Goal: Find specific page/section: Find specific page/section

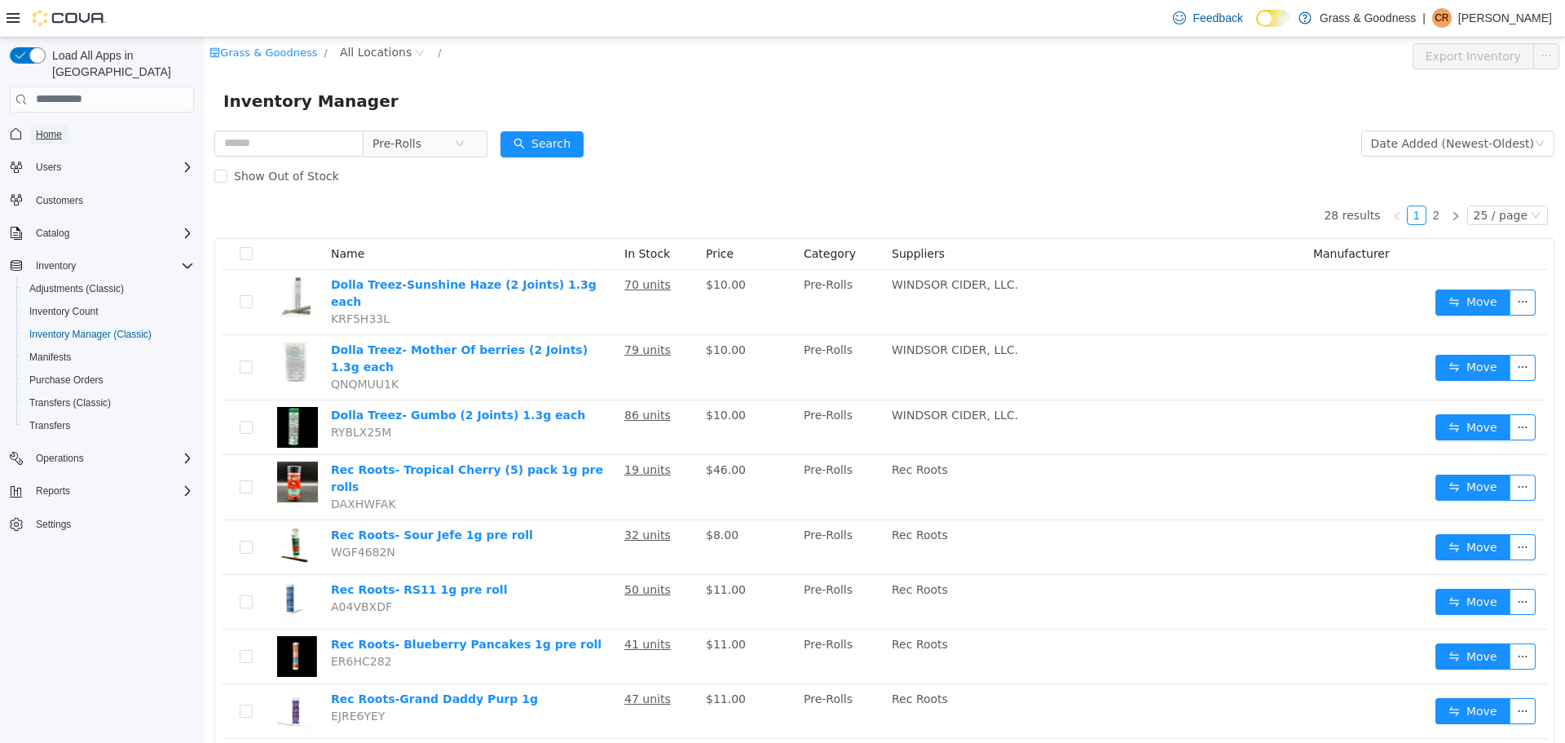
click at [46, 128] on span "Home" at bounding box center [49, 134] width 26 height 13
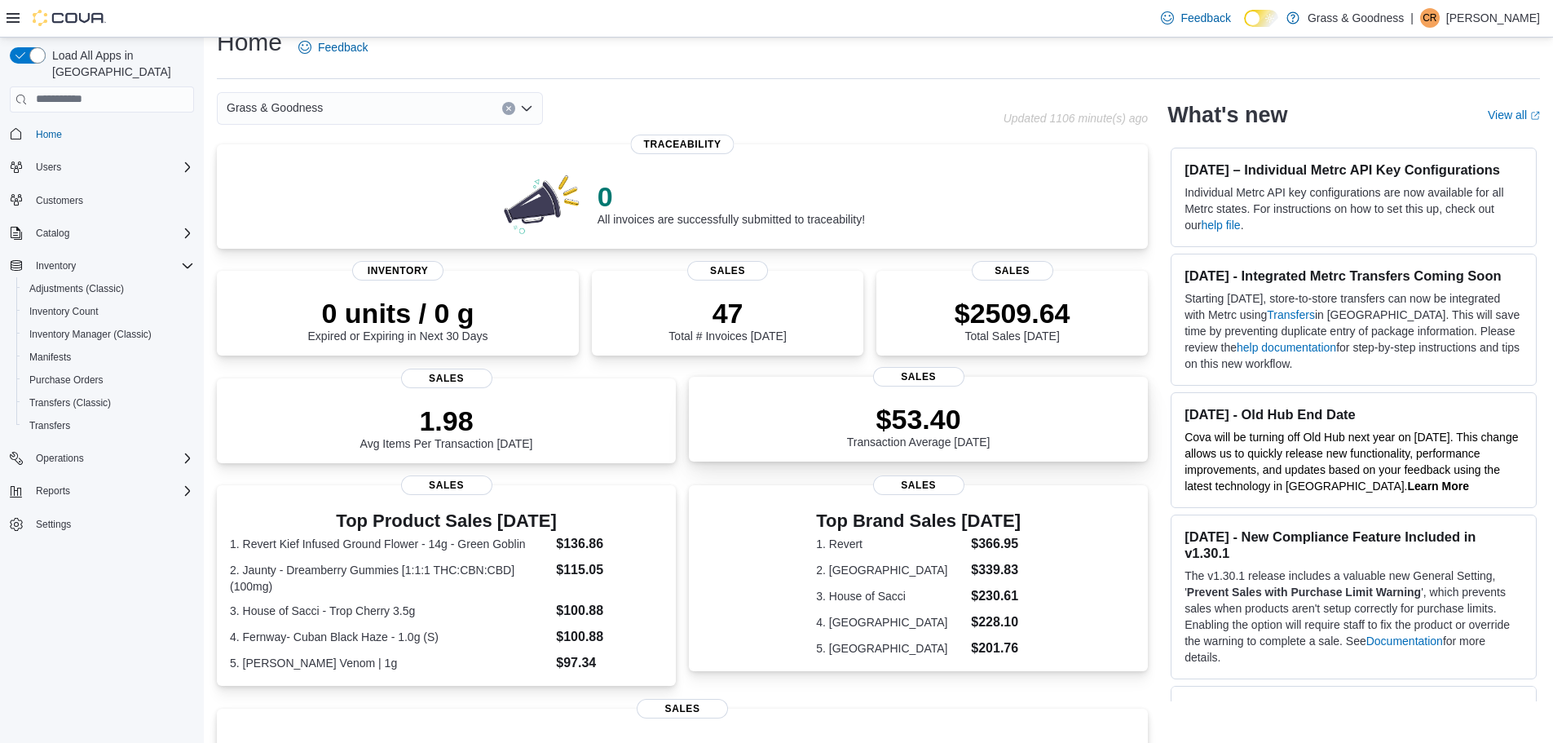
scroll to position [10, 0]
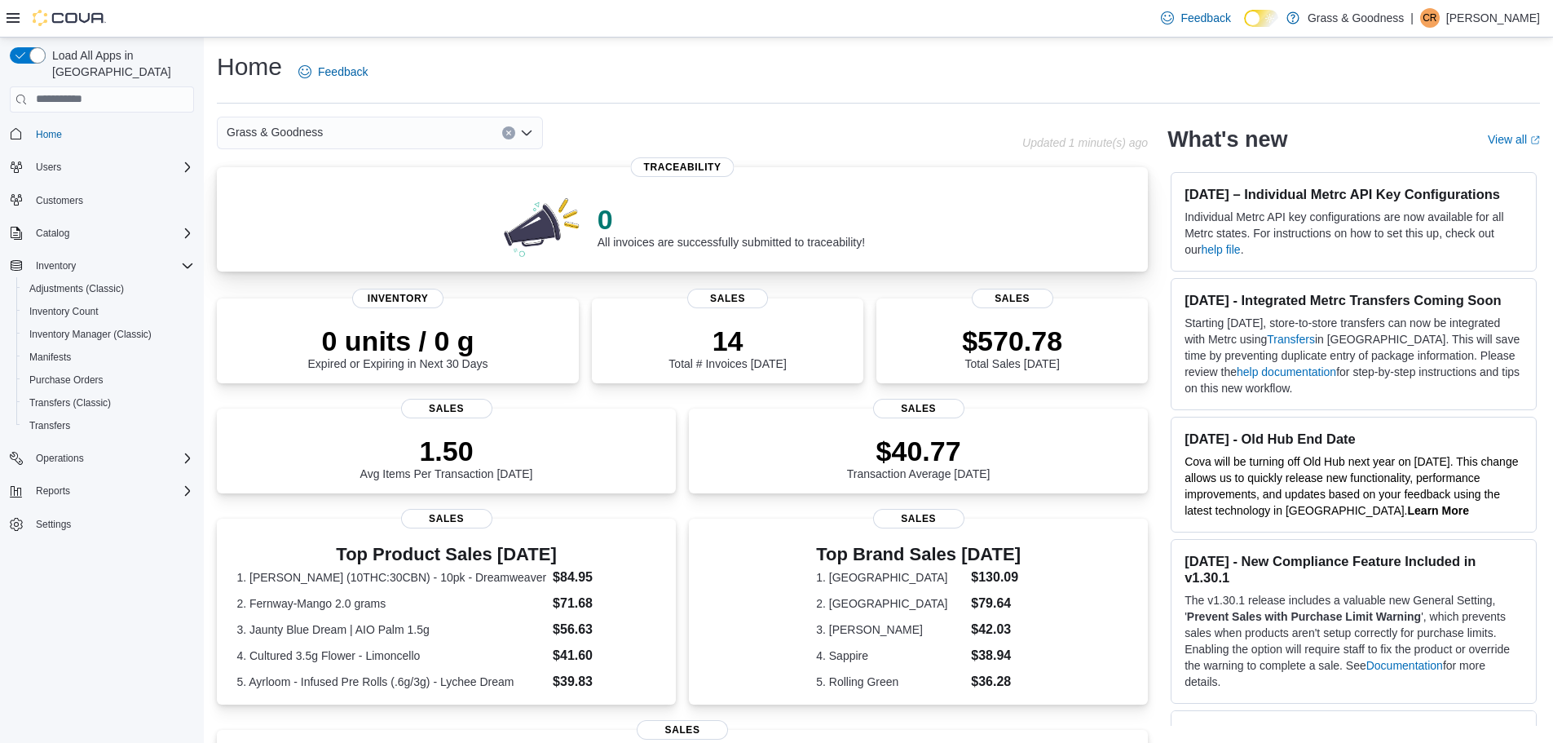
click at [701, 170] on span "Traceability" at bounding box center [683, 167] width 104 height 20
